Goal: Task Accomplishment & Management: Manage account settings

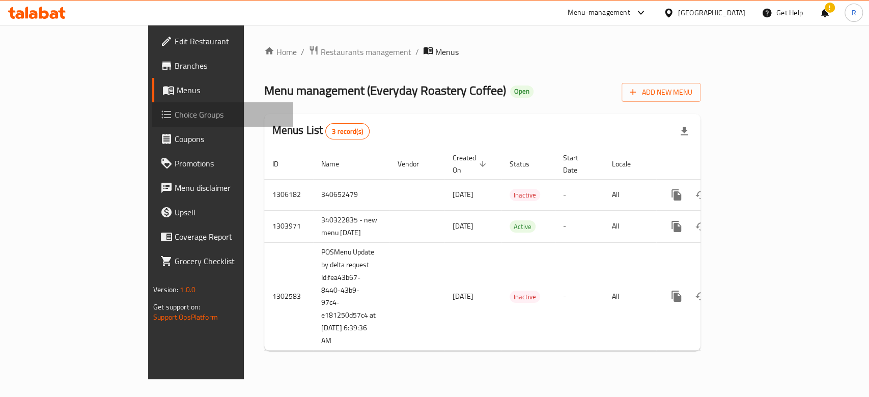
click at [175, 121] on span "Choice Groups" at bounding box center [230, 114] width 111 height 12
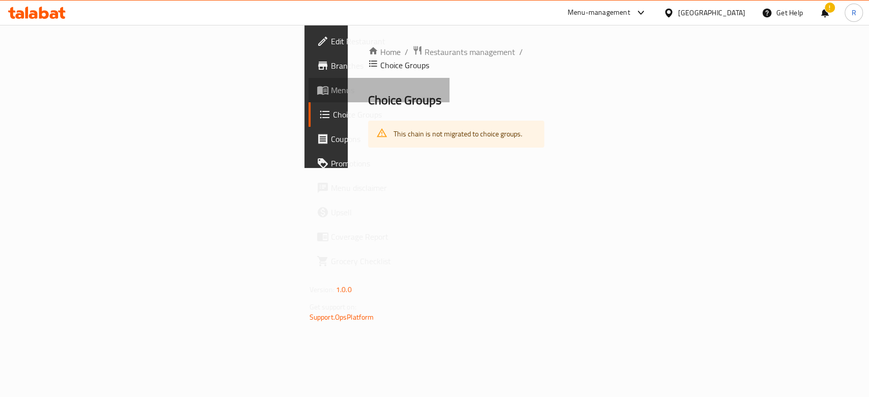
click at [309, 99] on link "Menus" at bounding box center [379, 90] width 141 height 24
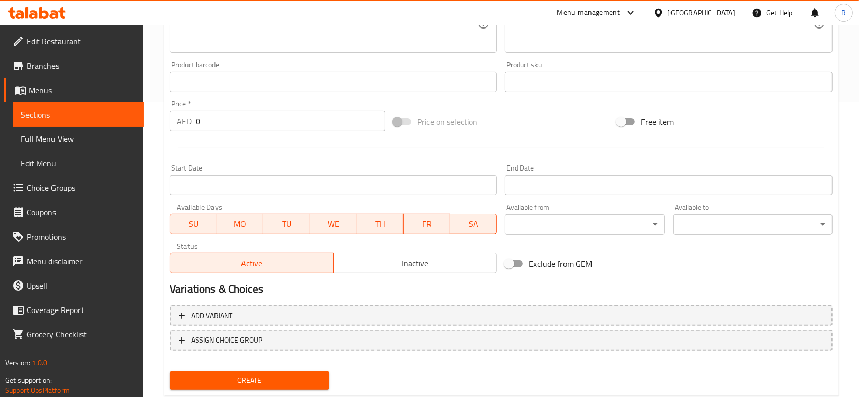
scroll to position [322, 0]
